Goal: Task Accomplishment & Management: Manage account settings

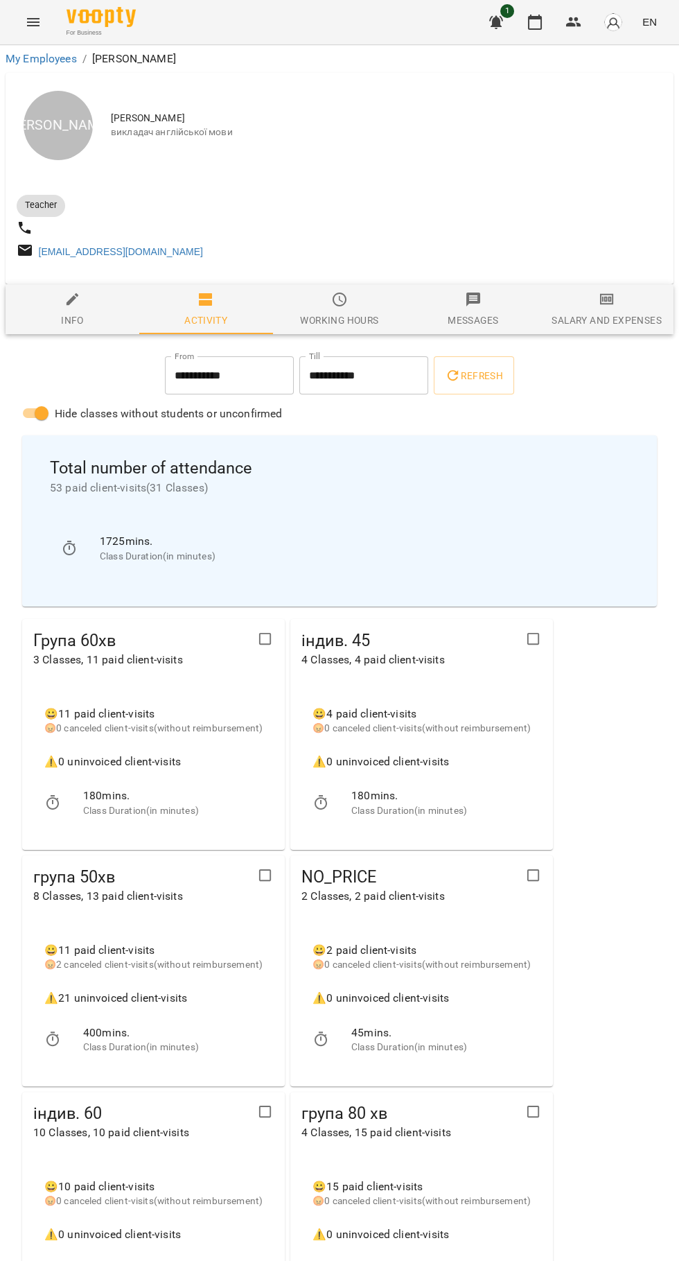
click at [540, 28] on icon "button" at bounding box center [535, 22] width 14 height 15
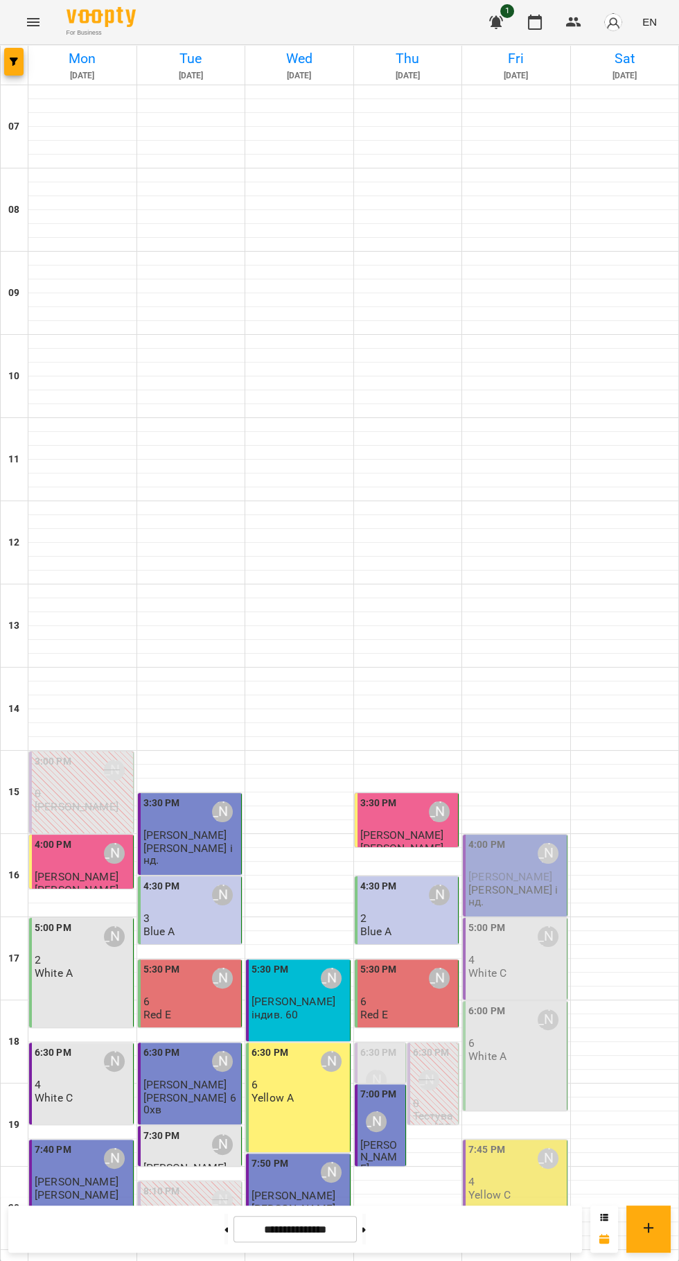
scroll to position [134, 0]
click at [533, 954] on p "4" at bounding box center [517, 960] width 96 height 12
click at [523, 870] on span "[PERSON_NAME]" at bounding box center [511, 876] width 84 height 13
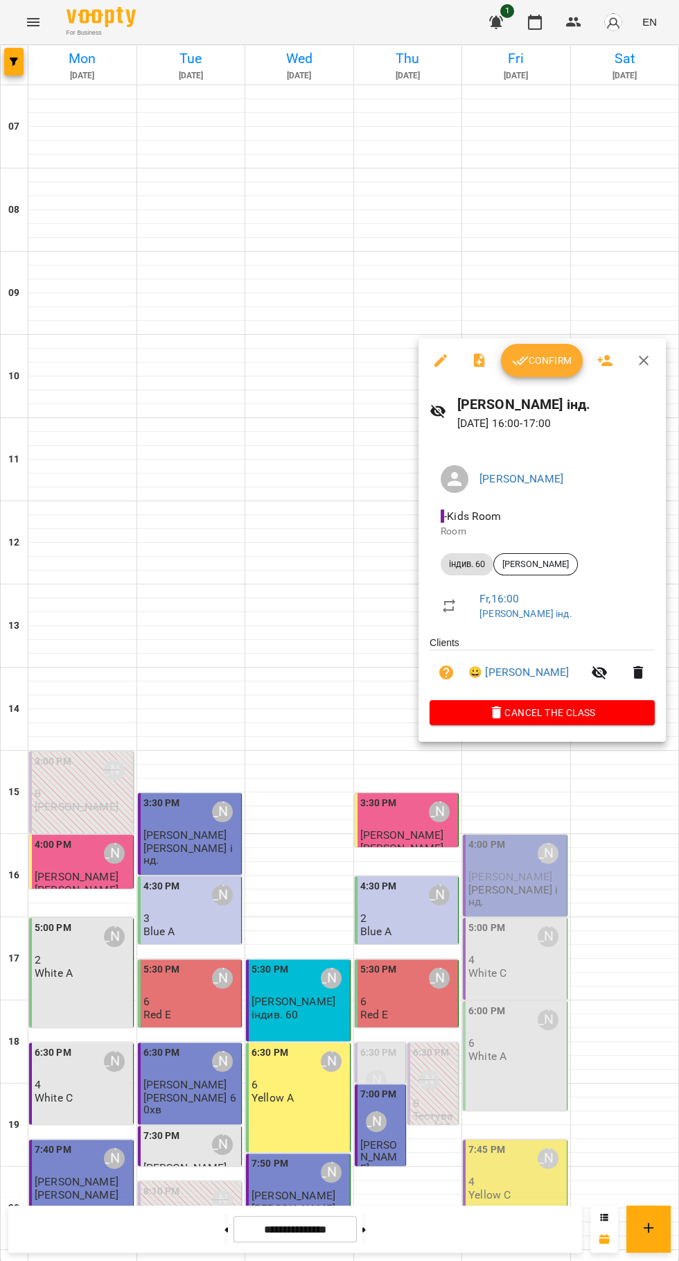
click at [539, 361] on span "Confirm" at bounding box center [542, 360] width 60 height 17
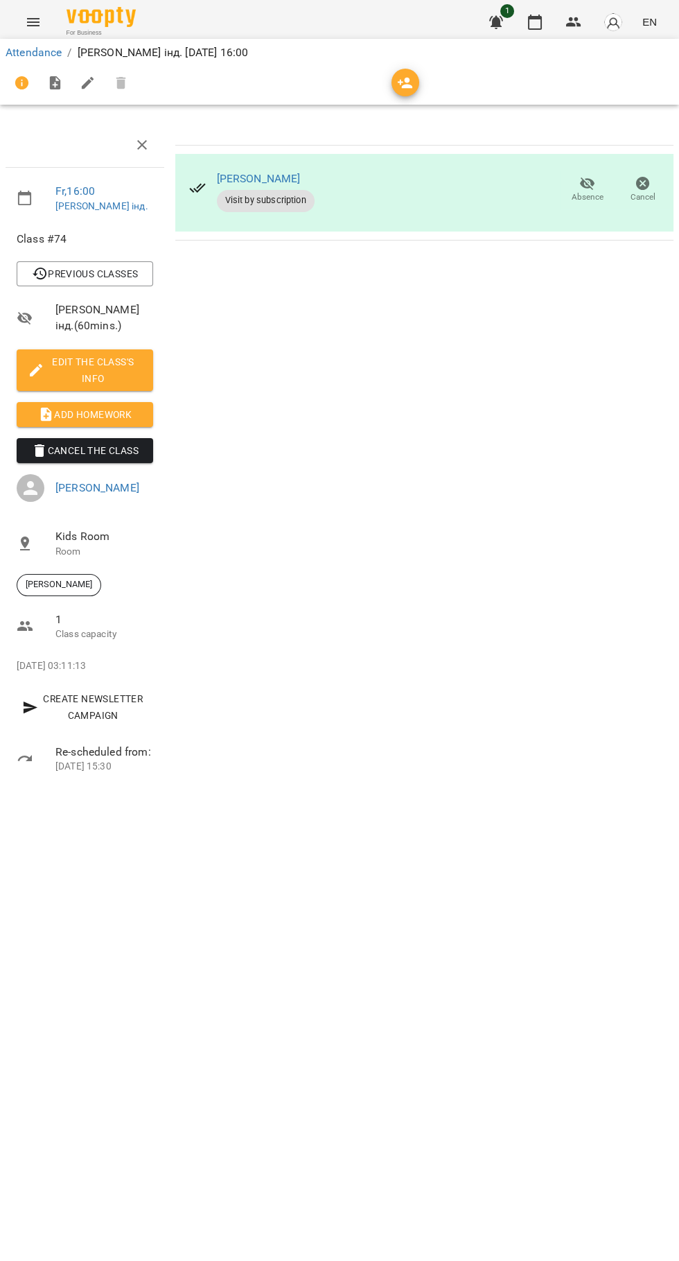
click at [87, 423] on span "Add Homework" at bounding box center [85, 414] width 114 height 17
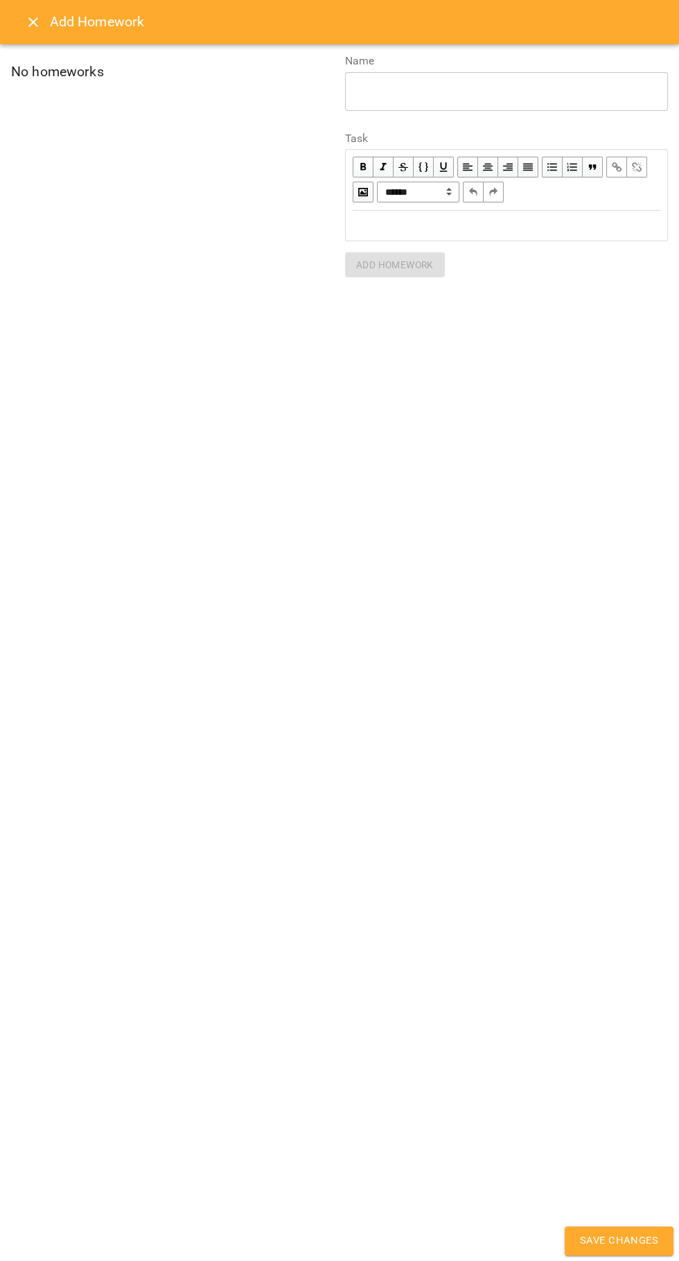
click at [408, 229] on div "Edit text" at bounding box center [507, 226] width 308 height 16
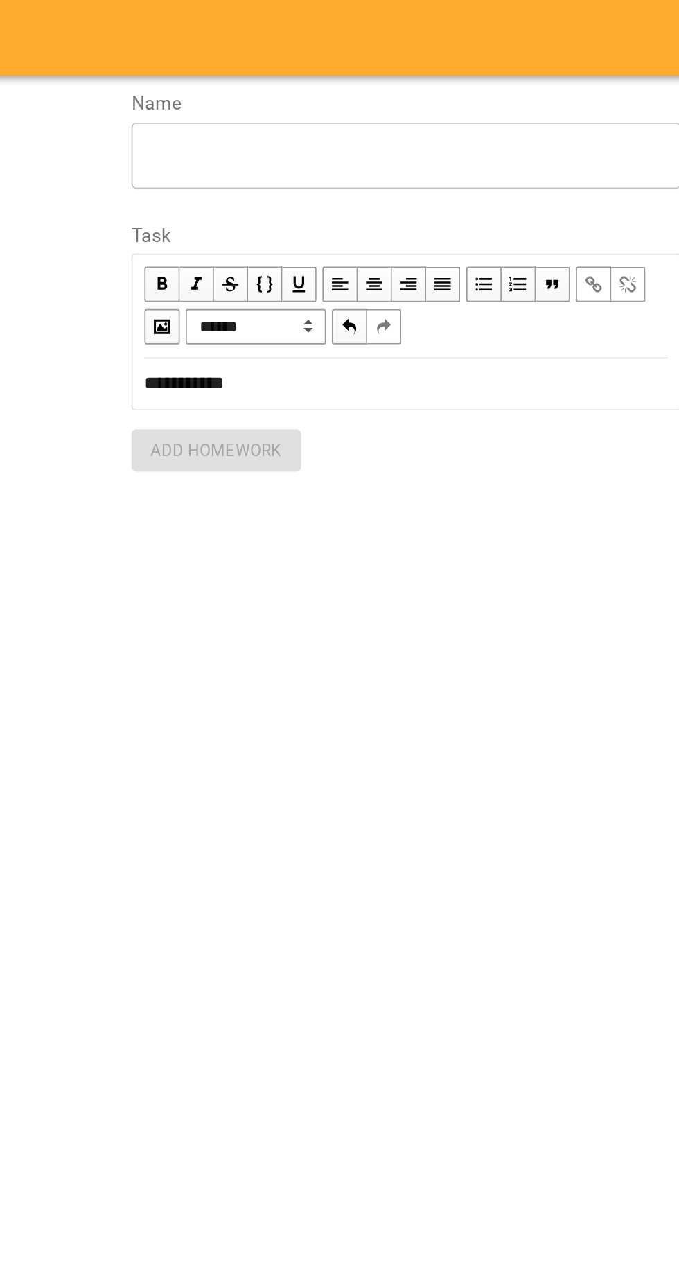
click at [375, 121] on div "Name * ​" at bounding box center [506, 88] width 323 height 67
click at [380, 93] on textarea at bounding box center [507, 91] width 304 height 13
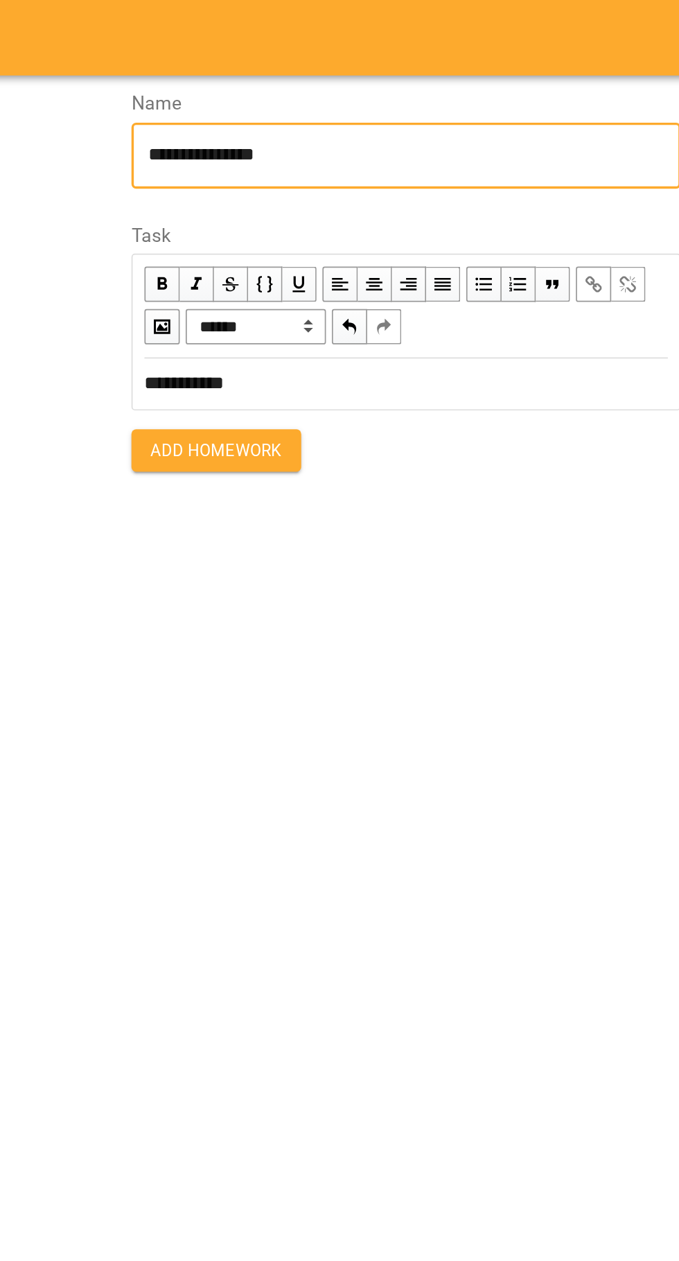
type textarea "**********"
click at [358, 276] on button "Add Homework" at bounding box center [395, 264] width 100 height 25
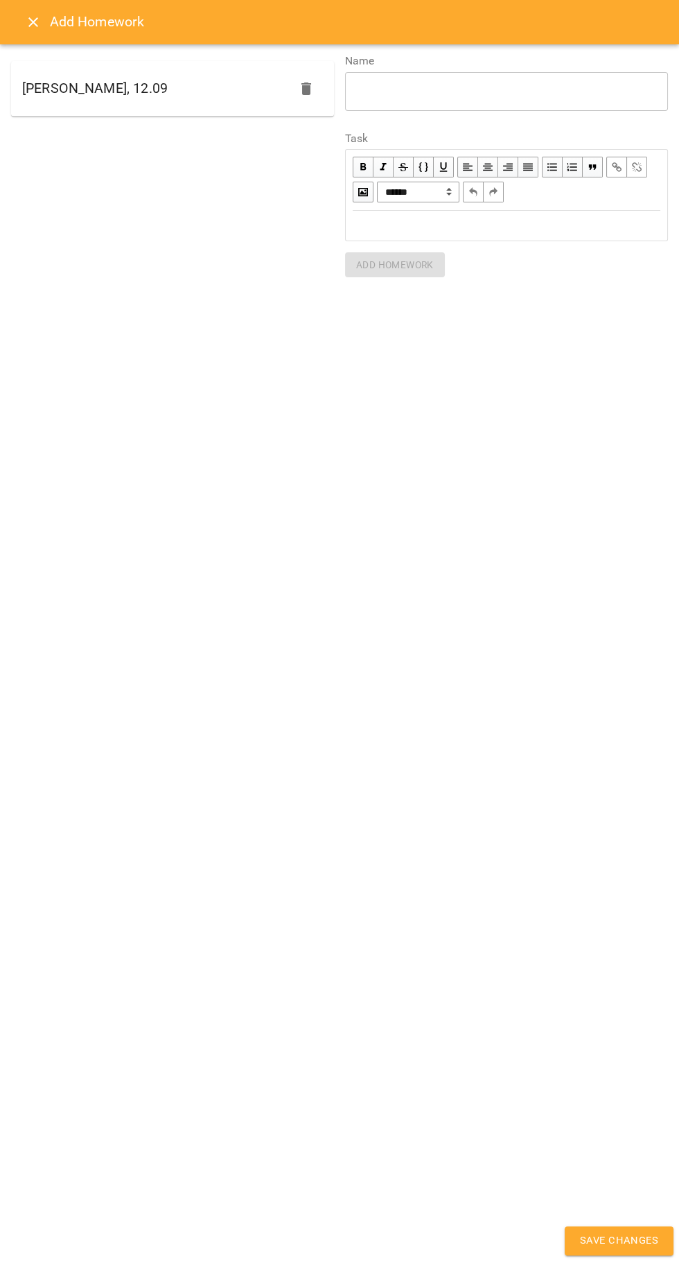
click at [612, 1241] on span "Save Changes" at bounding box center [619, 1241] width 78 height 18
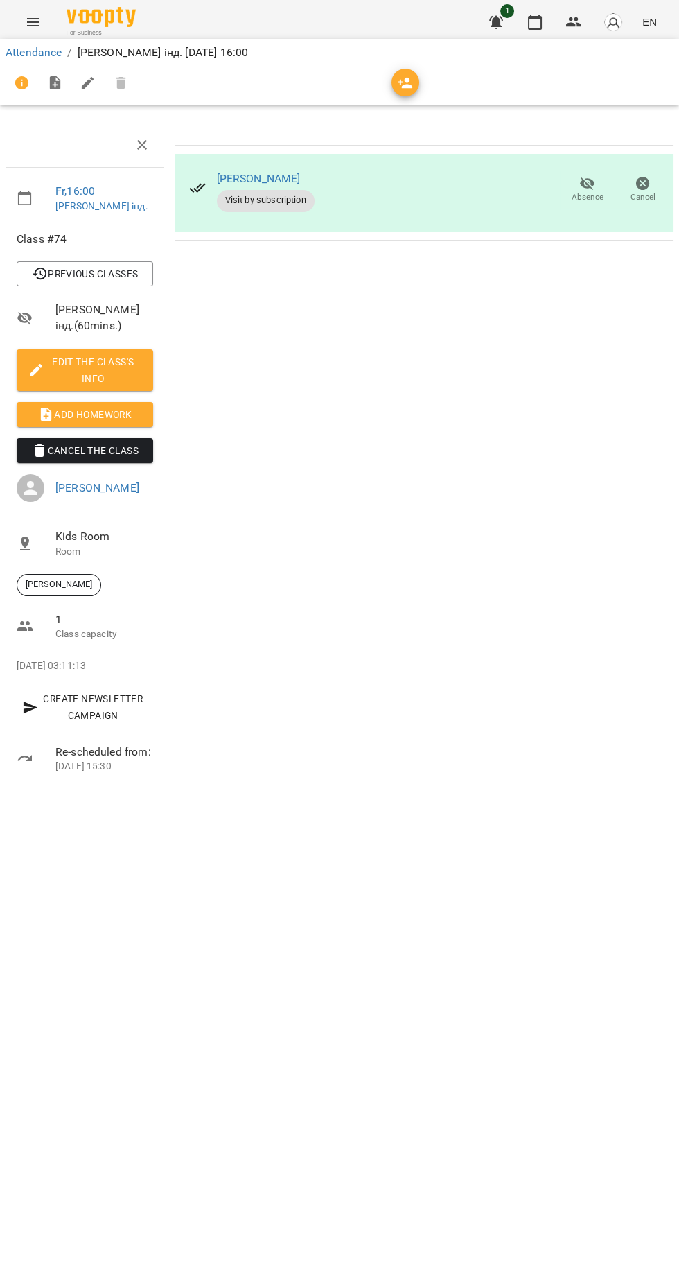
click at [609, 795] on div "Attendance / Забєліна Анастасія інд. Fri, 12 Sep 2025 16:00 Fr , 16:00 Забєліна…" at bounding box center [339, 419] width 679 height 749
click at [505, 30] on icon "button" at bounding box center [496, 22] width 17 height 17
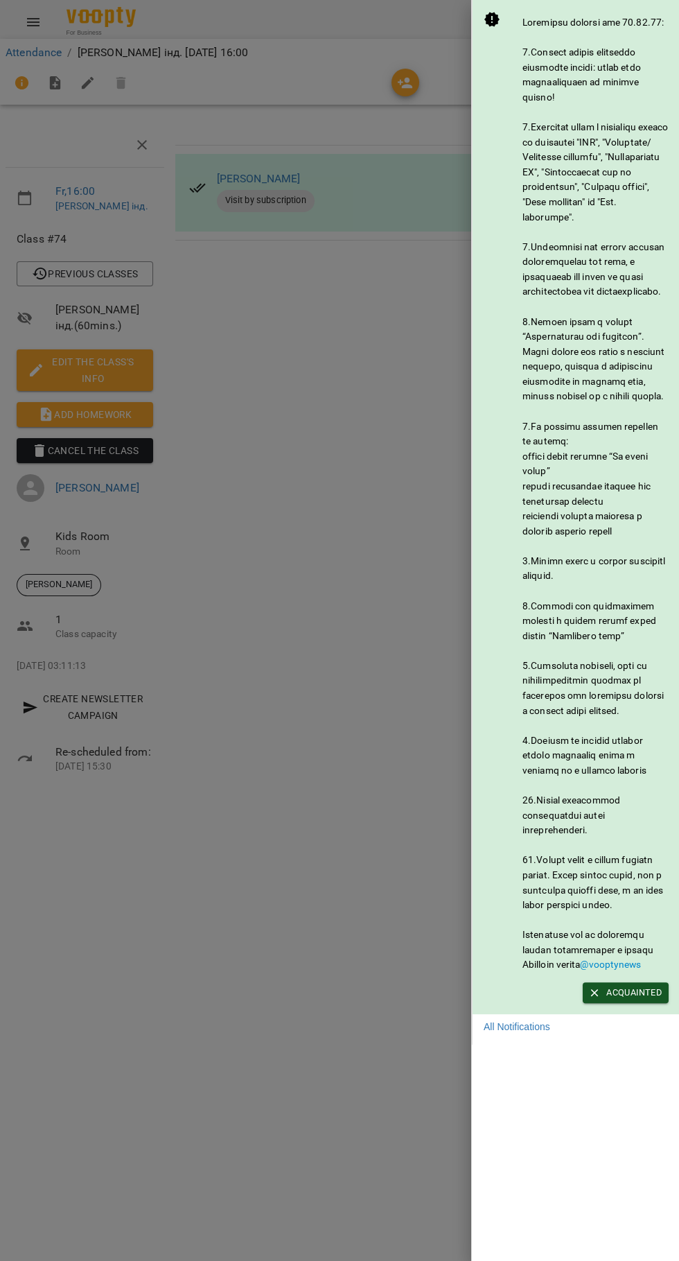
click at [333, 1061] on div at bounding box center [339, 630] width 679 height 1261
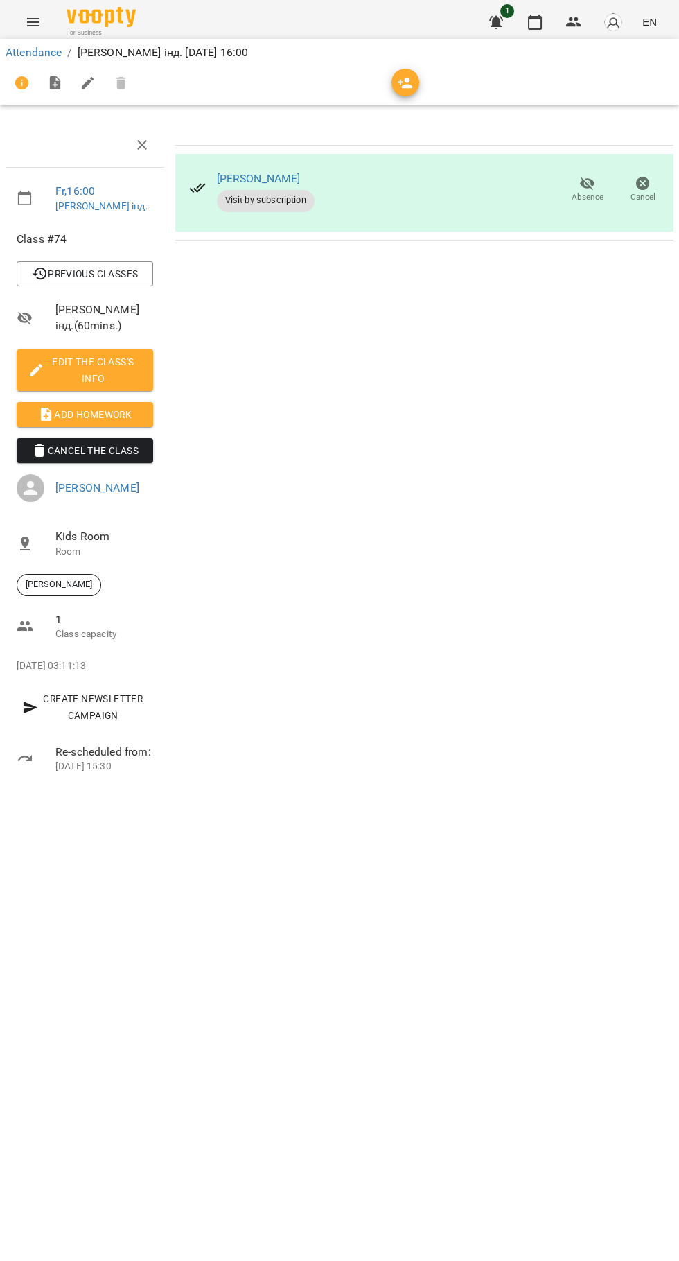
click at [532, 31] on button "button" at bounding box center [535, 22] width 33 height 33
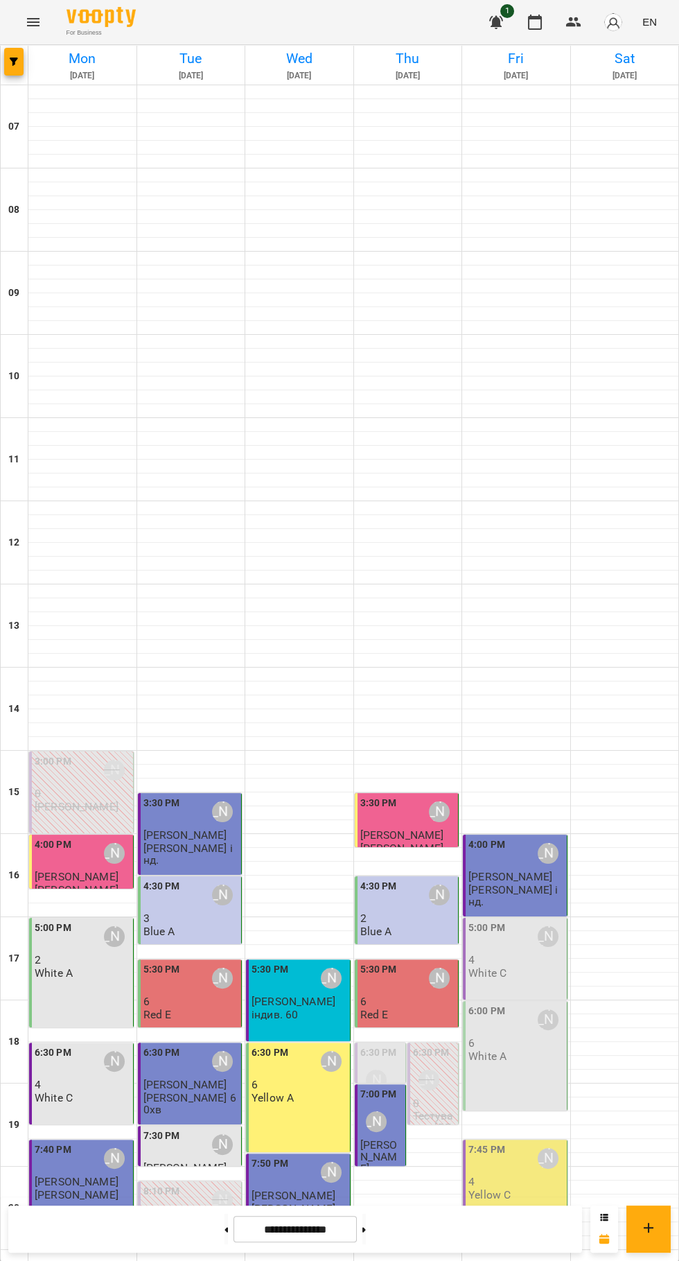
scroll to position [134, 0]
click at [366, 1229] on button at bounding box center [364, 1229] width 3 height 31
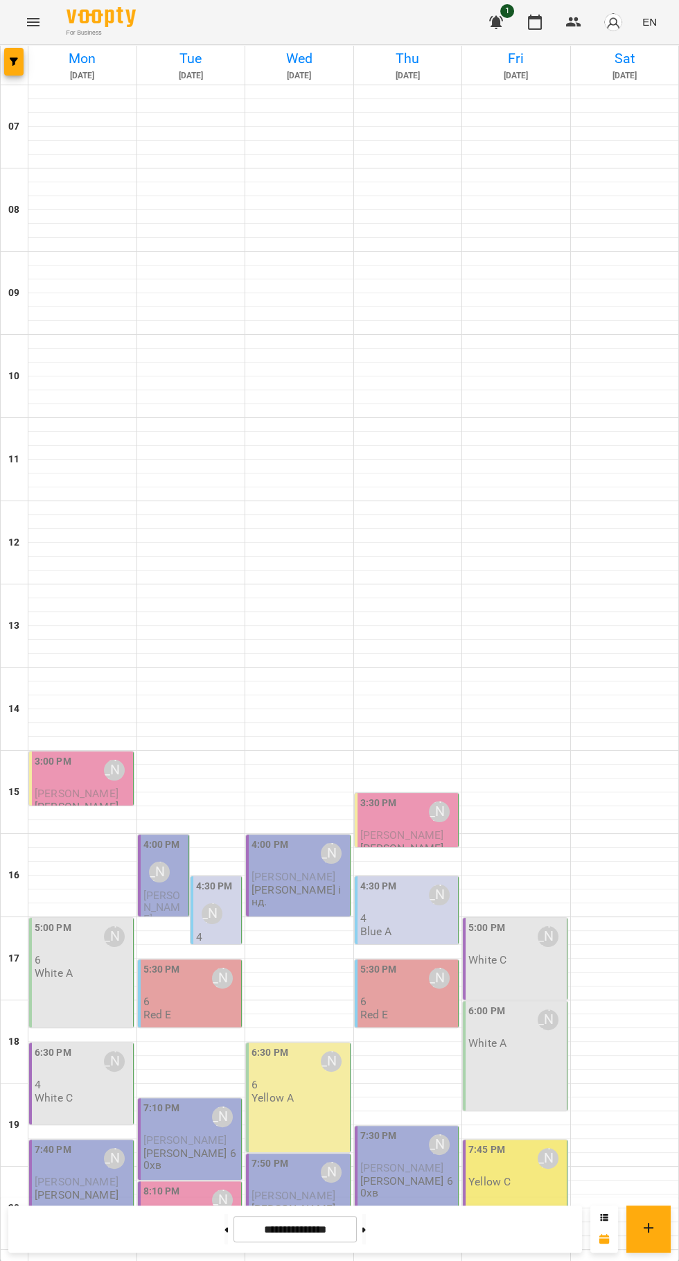
click at [225, 1229] on icon at bounding box center [226, 1229] width 3 height 5
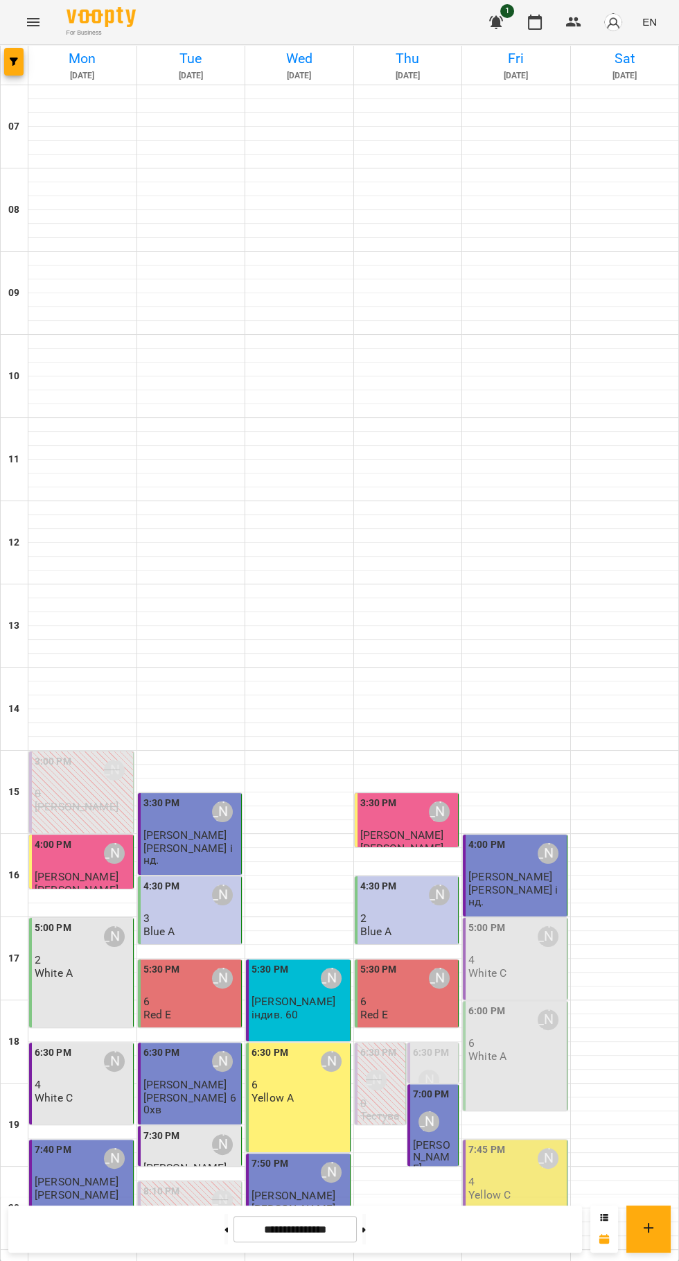
click at [366, 1229] on icon at bounding box center [364, 1229] width 3 height 5
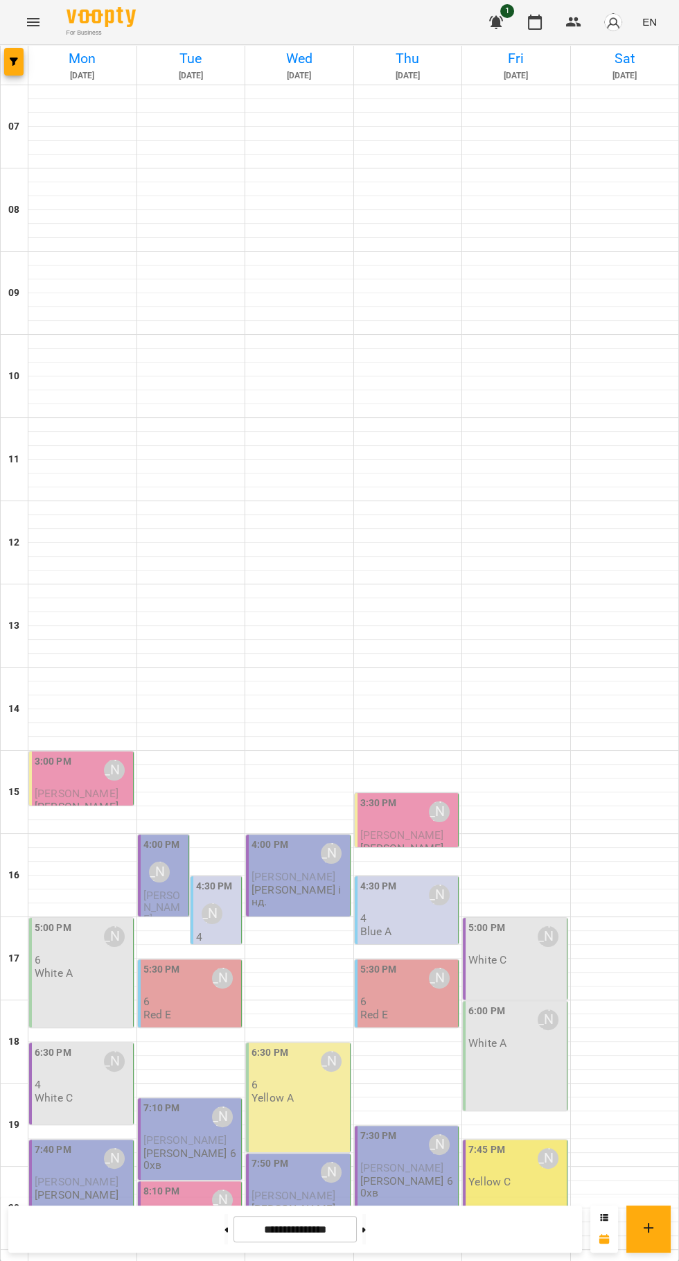
click at [225, 1229] on icon at bounding box center [226, 1229] width 3 height 5
type input "**********"
